Goal: Task Accomplishment & Management: Manage account settings

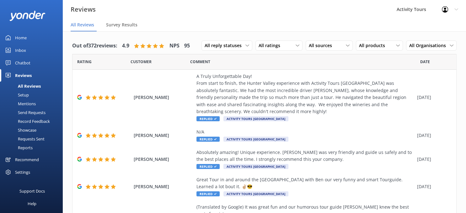
click at [22, 94] on div "Setup" at bounding box center [16, 94] width 25 height 9
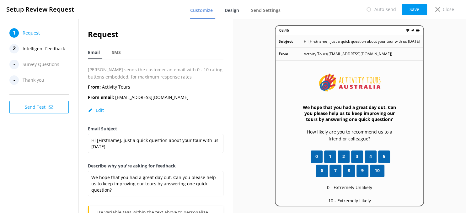
click at [235, 10] on span "Design" at bounding box center [232, 10] width 14 height 6
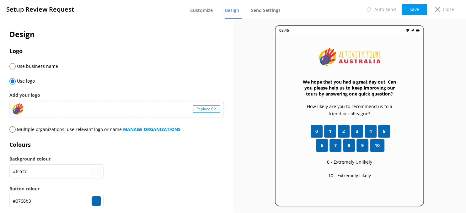
scroll to position [11, 0]
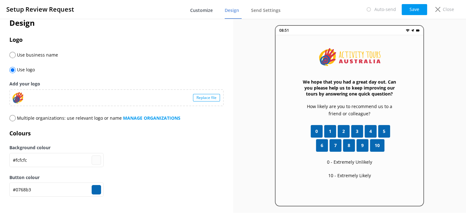
click at [204, 11] on span "Customize" at bounding box center [201, 10] width 23 height 6
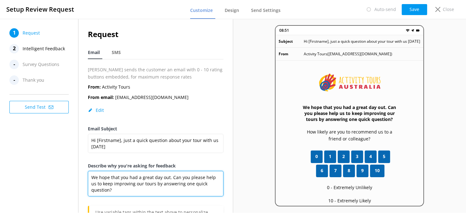
click at [185, 180] on textarea "We hope that you had a great day out. Can you please help us to keep improving …" at bounding box center [156, 183] width 136 height 25
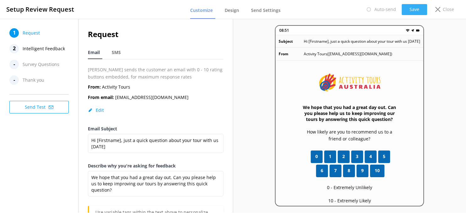
click at [414, 7] on button "Save" at bounding box center [414, 9] width 25 height 11
click at [115, 54] on span "SMS" at bounding box center [116, 52] width 9 height 6
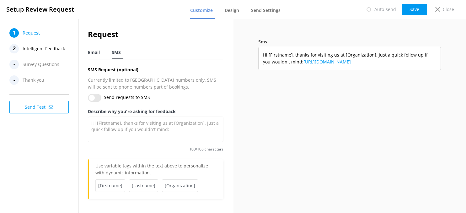
click at [94, 53] on span "Email" at bounding box center [94, 52] width 12 height 6
type textarea "We hope that you had a great day out. Can you please help us to keep improving …"
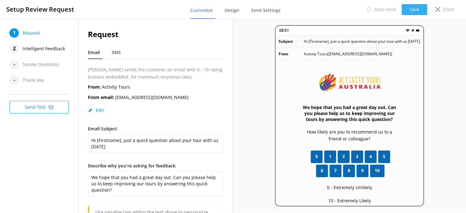
click at [410, 8] on button "Save" at bounding box center [414, 9] width 25 height 11
click at [445, 8] on p "Close" at bounding box center [448, 9] width 11 height 7
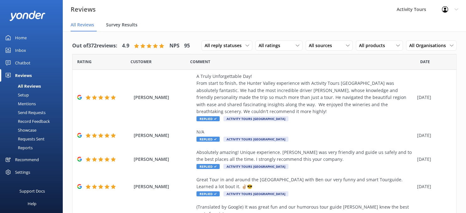
click at [117, 23] on span "Survey Results" at bounding box center [121, 25] width 31 height 6
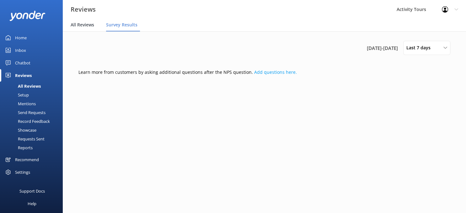
click at [80, 24] on span "All Reviews" at bounding box center [83, 25] width 24 height 6
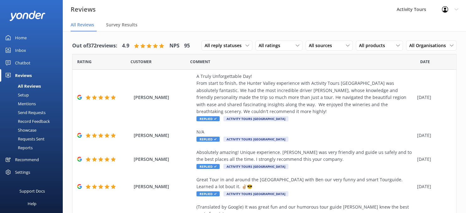
click at [16, 37] on div "Home" at bounding box center [21, 37] width 12 height 13
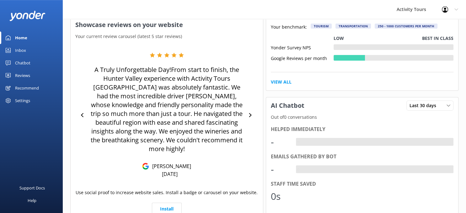
scroll to position [132, 0]
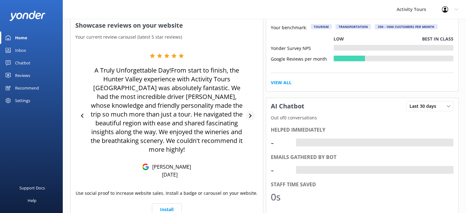
click at [250, 114] on icon at bounding box center [250, 116] width 3 height 4
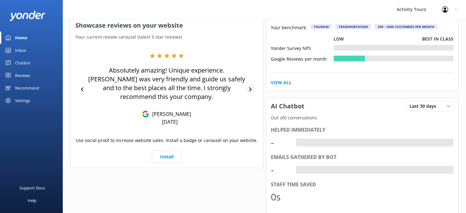
click at [250, 84] on div at bounding box center [250, 88] width 9 height 9
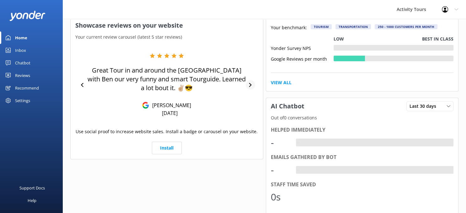
click at [250, 82] on div at bounding box center [250, 84] width 9 height 9
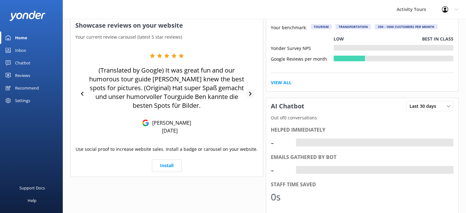
click at [250, 93] on icon at bounding box center [250, 94] width 3 height 4
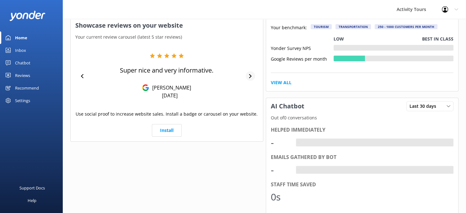
click at [250, 76] on icon at bounding box center [250, 76] width 4 height 4
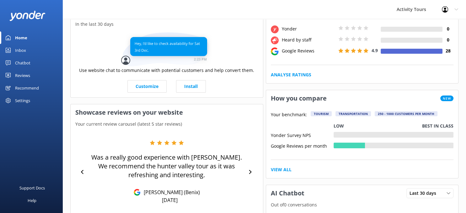
scroll to position [0, 0]
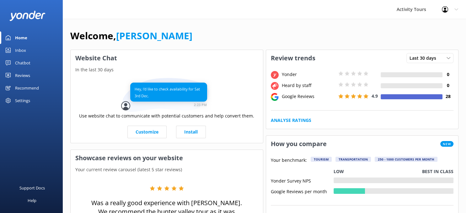
click at [18, 37] on div "Home" at bounding box center [21, 37] width 12 height 13
click at [21, 100] on div "Settings" at bounding box center [22, 100] width 15 height 13
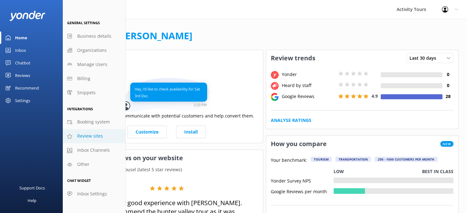
click at [81, 136] on span "Review sites" at bounding box center [90, 135] width 26 height 7
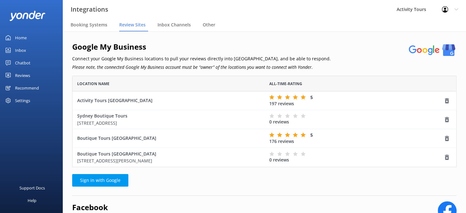
scroll to position [91, 384]
click at [448, 119] on use "grid" at bounding box center [447, 119] width 4 height 5
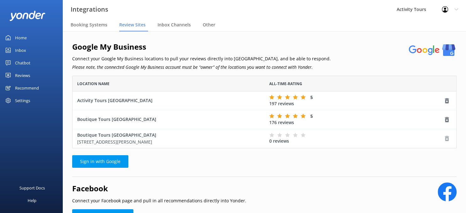
click at [446, 137] on icon "grid" at bounding box center [447, 138] width 6 height 6
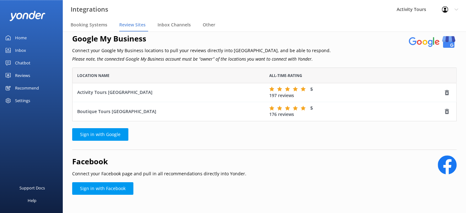
scroll to position [0, 0]
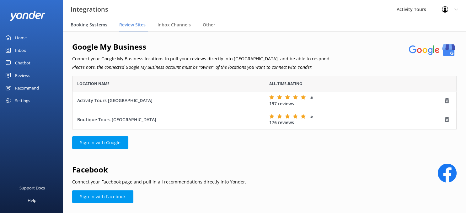
click at [92, 25] on span "Booking Systems" at bounding box center [89, 25] width 37 height 6
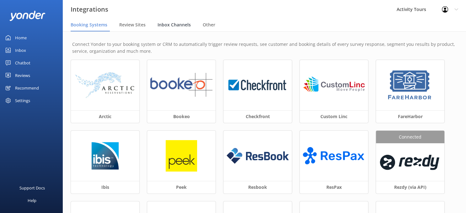
click at [179, 24] on span "Inbox Channels" at bounding box center [174, 25] width 33 height 6
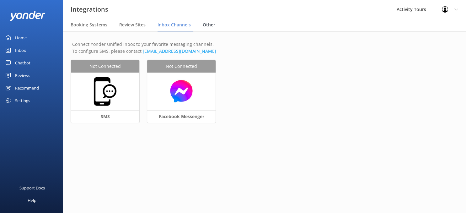
click at [206, 23] on span "Other" at bounding box center [209, 25] width 13 height 6
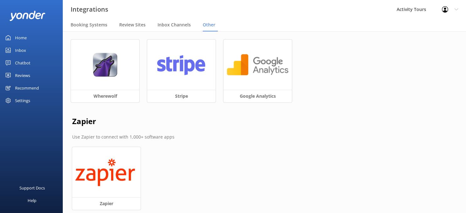
click at [16, 74] on div "Reviews" at bounding box center [22, 75] width 15 height 13
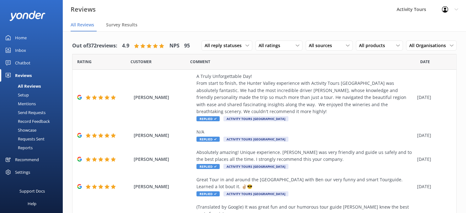
scroll to position [3, 0]
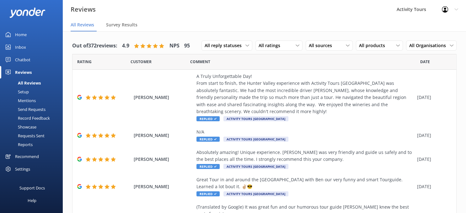
click at [19, 166] on div "Settings" at bounding box center [22, 169] width 15 height 13
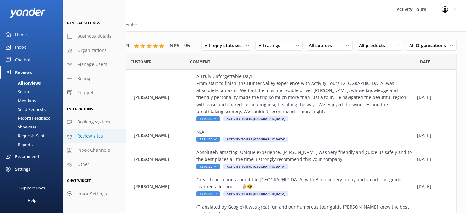
click at [83, 136] on span "Review sites" at bounding box center [90, 135] width 26 height 7
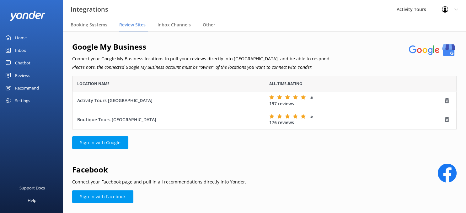
click at [456, 10] on icon at bounding box center [456, 10] width 4 height 4
click at [19, 87] on div "Recommend" at bounding box center [27, 88] width 24 height 13
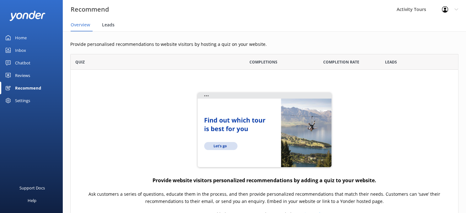
click at [109, 23] on span "Leads" at bounding box center [108, 25] width 13 height 6
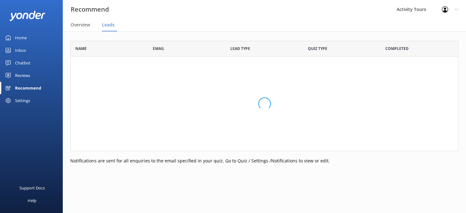
scroll to position [110, 388]
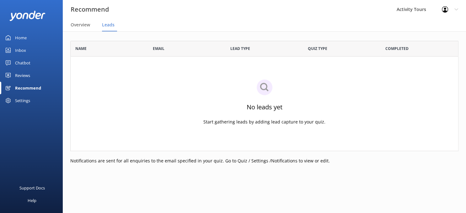
click at [20, 75] on div "Reviews" at bounding box center [22, 75] width 15 height 13
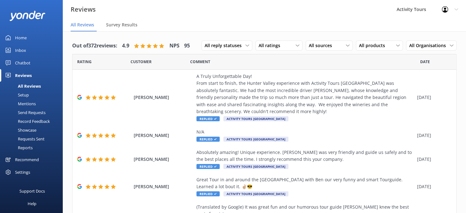
click at [24, 130] on div "Showcase" at bounding box center [20, 130] width 33 height 9
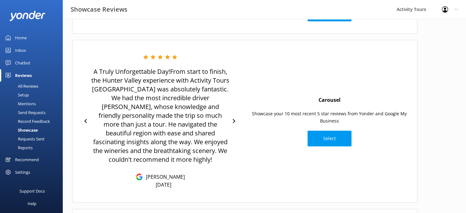
scroll to position [100, 0]
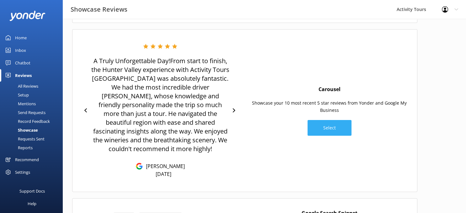
click at [329, 124] on button "Select" at bounding box center [330, 128] width 44 height 16
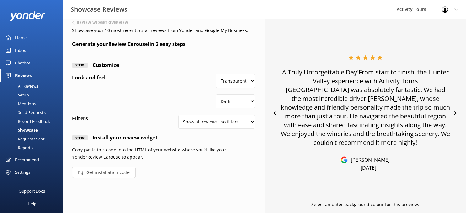
scroll to position [23, 0]
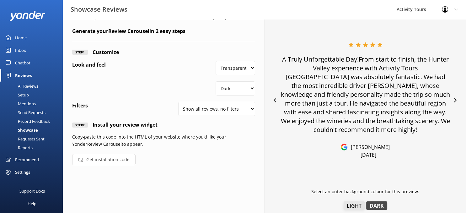
click at [350, 203] on button "Light" at bounding box center [354, 205] width 21 height 8
click at [378, 204] on button "Dark" at bounding box center [376, 205] width 21 height 8
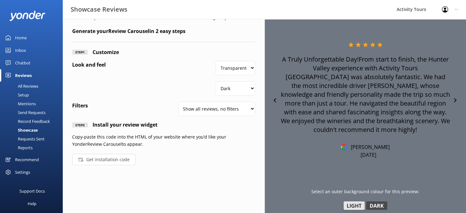
click at [355, 203] on button "Light" at bounding box center [354, 205] width 21 height 8
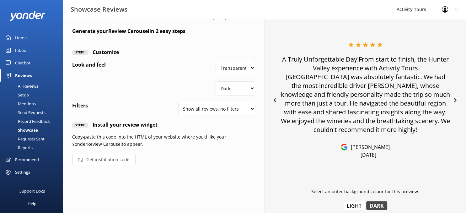
scroll to position [0, 0]
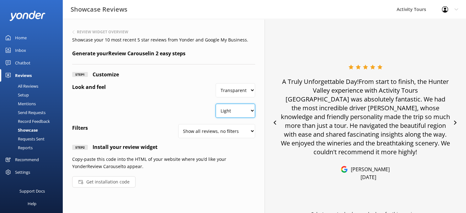
click option "Light" at bounding box center [0, 0] width 0 height 0
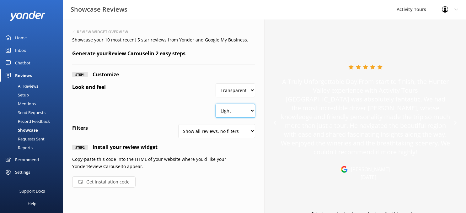
click at [216, 104] on select "Dark Light" at bounding box center [235, 111] width 39 height 14
select select "#000000"
click option "Dark" at bounding box center [0, 0] width 0 height 0
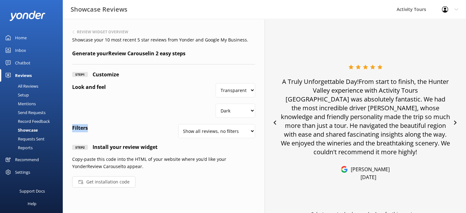
drag, startPoint x: 73, startPoint y: 91, endPoint x: 156, endPoint y: 126, distance: 89.4
click at [156, 126] on div "Step 1 Customize Look and feel Transparent White Dark Light Filters Show all re…" at bounding box center [163, 129] width 183 height 117
click at [203, 161] on p "Copy-paste this code into the HTML of your website where you’d like your Yonder…" at bounding box center [163, 163] width 183 height 14
click at [178, 124] on select "Show all reviews, no filters Filter by product Yonder reviews" at bounding box center [216, 131] width 77 height 14
click at [200, 39] on p "Showcase your 10 most recent 5 star reviews from Yonder and Google My Business." at bounding box center [163, 39] width 183 height 7
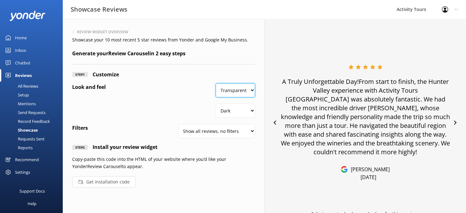
click at [216, 83] on select "Transparent White" at bounding box center [235, 90] width 39 height 14
select select "#FFFFFF"
click option "White" at bounding box center [0, 0] width 0 height 0
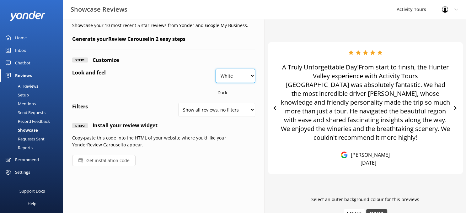
scroll to position [23, 0]
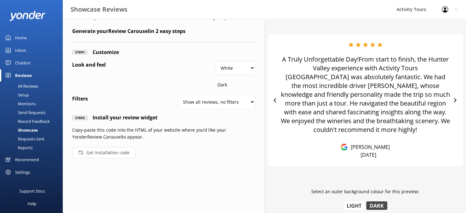
click at [104, 149] on button "Get installation code" at bounding box center [103, 152] width 63 height 11
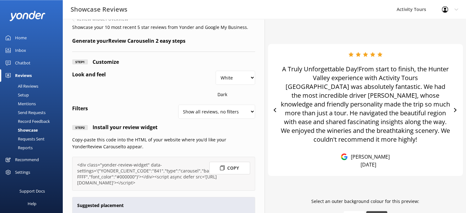
scroll to position [0, 0]
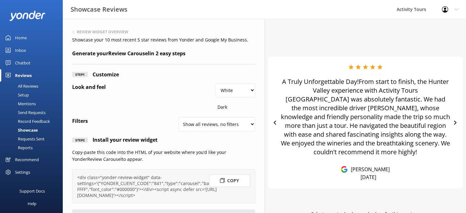
click at [23, 86] on div "All Reviews" at bounding box center [21, 86] width 35 height 9
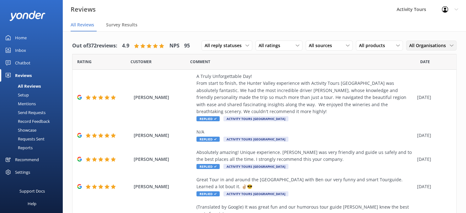
click at [449, 47] on span "All Organisations" at bounding box center [429, 45] width 40 height 7
click at [415, 85] on div "Boutique Tours" at bounding box center [424, 84] width 28 height 6
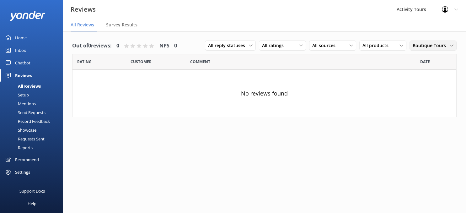
click at [450, 45] on icon at bounding box center [452, 46] width 4 height 4
click at [421, 73] on div "Activity Tours" at bounding box center [425, 71] width 24 height 6
click at [452, 45] on icon at bounding box center [452, 46] width 4 height 4
click at [426, 58] on div "All Organisations" at bounding box center [428, 58] width 31 height 6
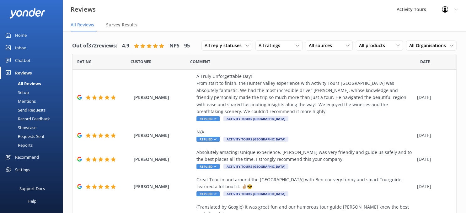
scroll to position [3, 0]
click at [19, 168] on div "Settings" at bounding box center [22, 169] width 15 height 13
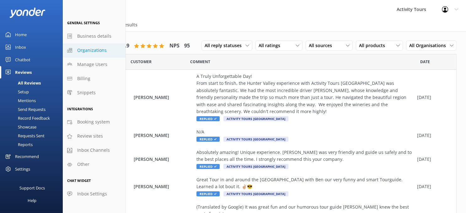
click at [84, 52] on span "Organizations" at bounding box center [91, 50] width 29 height 7
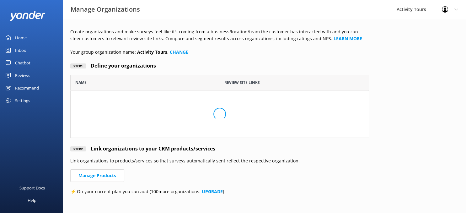
scroll to position [53, 299]
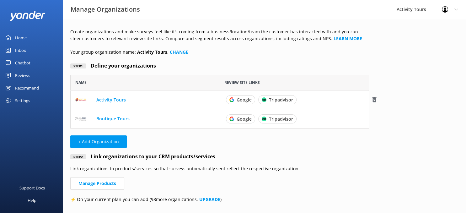
click at [113, 99] on link "Activity Tours" at bounding box center [110, 99] width 29 height 6
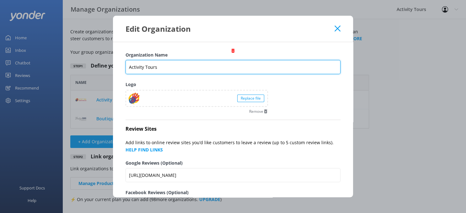
click at [186, 65] on input "Activity Tours" at bounding box center [233, 67] width 215 height 14
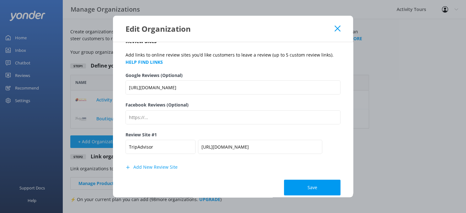
scroll to position [95, 0]
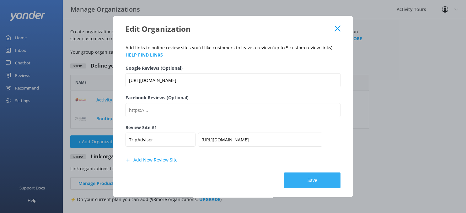
type input "Activity Tours [GEOGRAPHIC_DATA]"
click at [316, 180] on button "Save" at bounding box center [312, 180] width 56 height 16
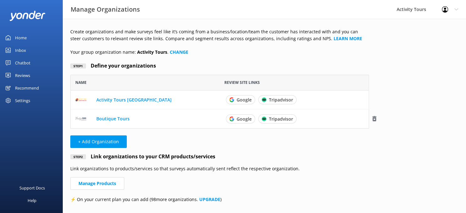
click at [109, 117] on link "Boutique Tours" at bounding box center [112, 118] width 33 height 6
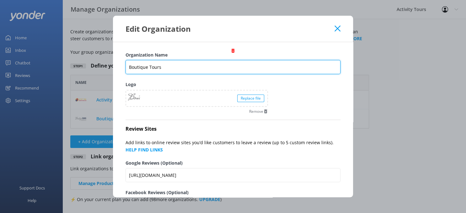
click at [182, 63] on input "Boutique Tours" at bounding box center [233, 67] width 215 height 14
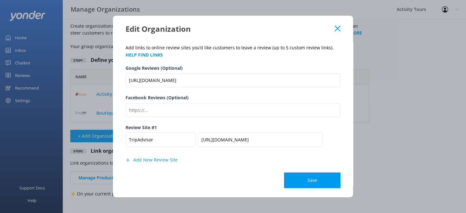
scroll to position [9, 0]
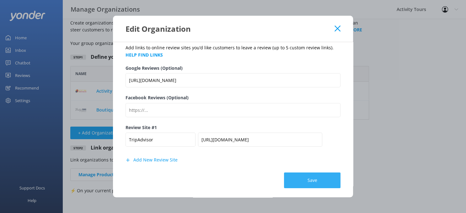
type input "Boutique Tours [GEOGRAPHIC_DATA]"
click at [301, 178] on button "Save" at bounding box center [312, 180] width 56 height 16
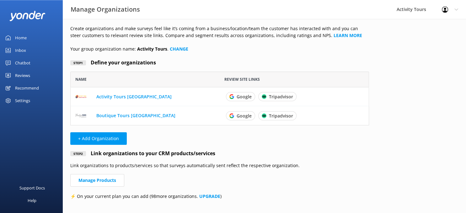
scroll to position [0, 0]
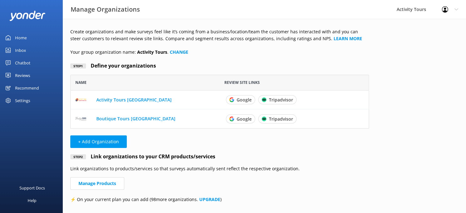
click at [19, 75] on div "Reviews" at bounding box center [22, 75] width 15 height 13
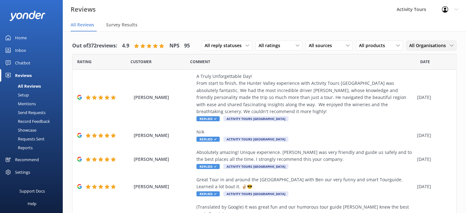
click at [453, 46] on icon at bounding box center [452, 46] width 4 height 4
click at [427, 70] on div "Activity Tours [GEOGRAPHIC_DATA]" at bounding box center [435, 74] width 50 height 13
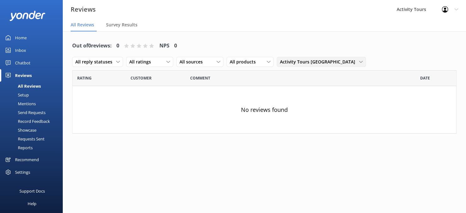
click at [363, 60] on icon at bounding box center [361, 62] width 4 height 4
click at [348, 97] on div "Boutique Tours [GEOGRAPHIC_DATA]" at bounding box center [313, 100] width 67 height 6
click at [367, 60] on icon at bounding box center [365, 62] width 4 height 4
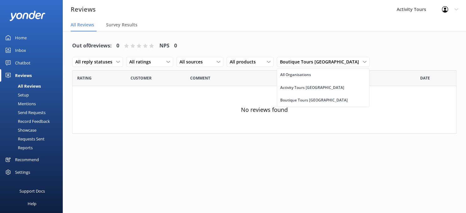
click at [311, 72] on div "All Organisations" at bounding box center [295, 75] width 31 height 6
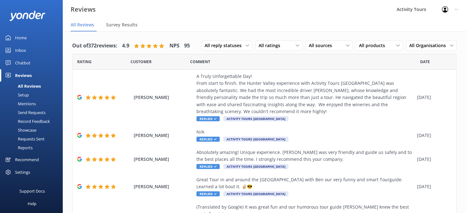
click at [19, 172] on div "Settings" at bounding box center [22, 172] width 15 height 13
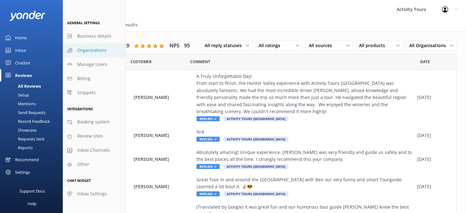
click at [89, 49] on span "Organizations" at bounding box center [91, 50] width 29 height 7
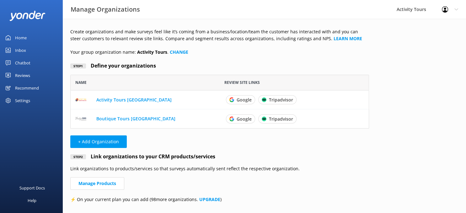
scroll to position [53, 299]
click at [113, 99] on link "Activity Tours [GEOGRAPHIC_DATA]" at bounding box center [133, 99] width 75 height 6
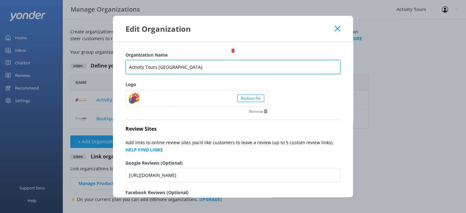
click at [210, 67] on input "Activity Tours [GEOGRAPHIC_DATA]" at bounding box center [233, 67] width 215 height 14
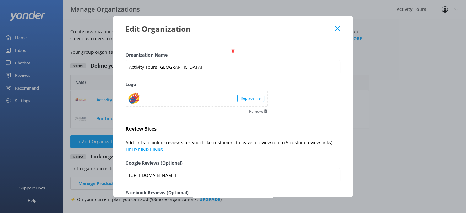
click at [339, 26] on icon at bounding box center [338, 28] width 6 height 6
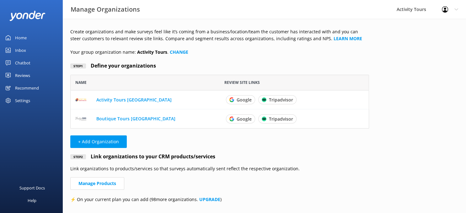
scroll to position [9, 0]
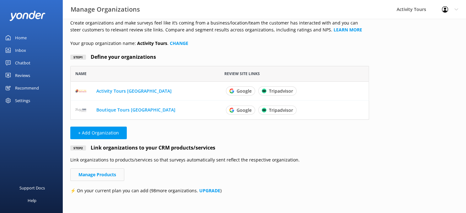
click at [92, 172] on link "Manage Products" at bounding box center [97, 174] width 54 height 13
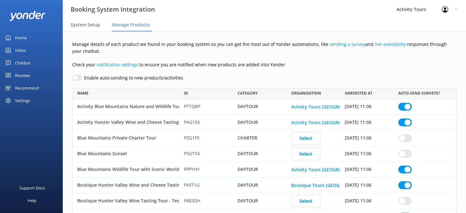
click at [18, 37] on div "Home" at bounding box center [21, 37] width 12 height 13
